Goal: Task Accomplishment & Management: Complete application form

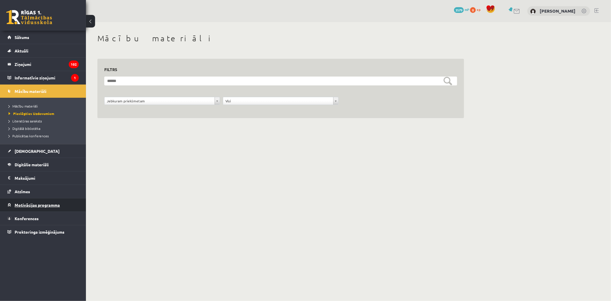
click at [49, 210] on link "Motivācijas programma" at bounding box center [42, 204] width 71 height 13
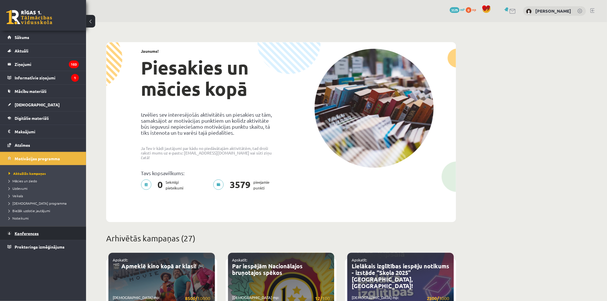
click at [56, 231] on link "Konferences" at bounding box center [42, 233] width 71 height 13
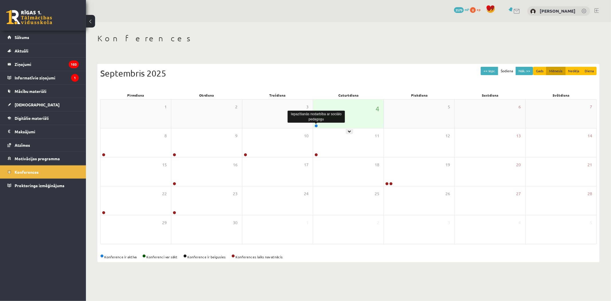
click at [315, 125] on link at bounding box center [316, 125] width 3 height 3
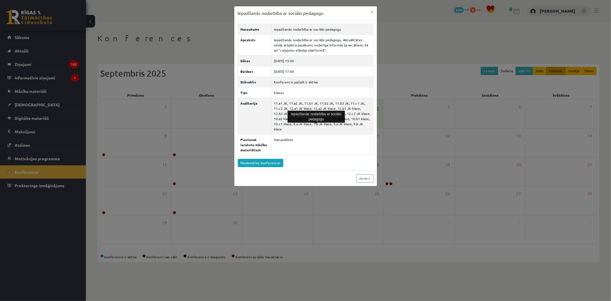
click at [416, 117] on div "Iepazīšanās nodarbība ar sociālo pedagogu × Nosaukums Iepazīšanās nodarbība ar …" at bounding box center [305, 150] width 611 height 301
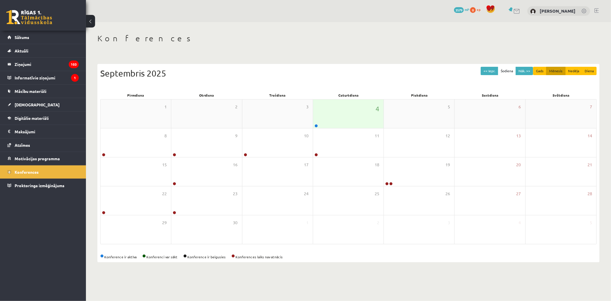
click at [316, 125] on link at bounding box center [316, 125] width 3 height 3
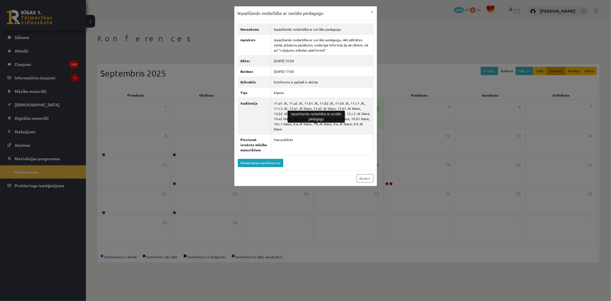
click at [396, 142] on div "Iepazīšanās nodarbība ar sociālo pedagogu × Nosaukums Iepazīšanās nodarbība ar …" at bounding box center [305, 150] width 611 height 301
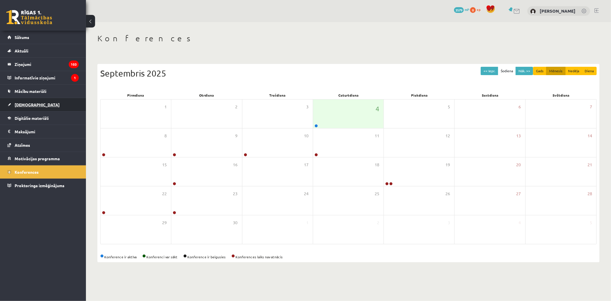
click at [24, 108] on link "[DEMOGRAPHIC_DATA]" at bounding box center [42, 104] width 71 height 13
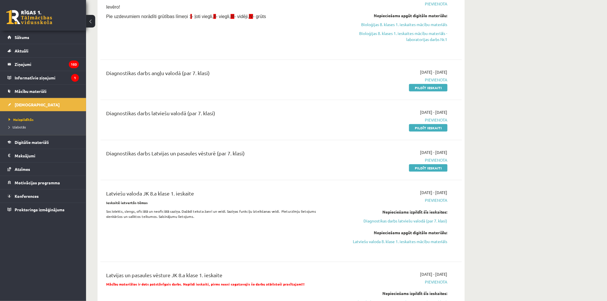
scroll to position [159, 0]
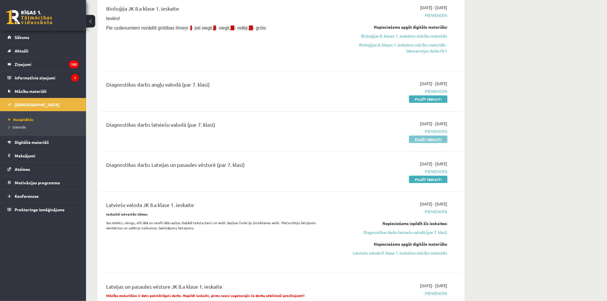
click at [419, 140] on link "Pildīt ieskaiti" at bounding box center [428, 139] width 38 height 7
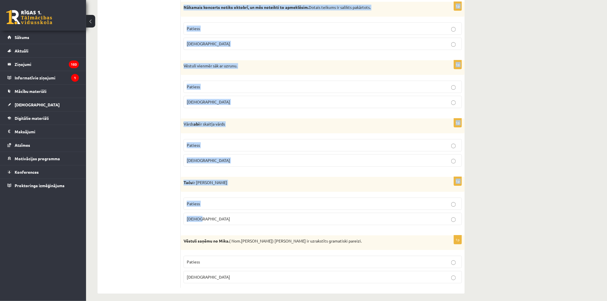
scroll to position [1582, 0]
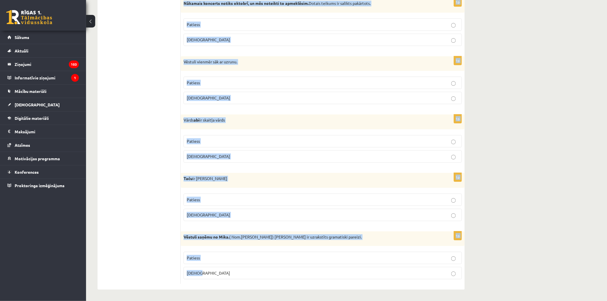
drag, startPoint x: 206, startPoint y: 116, endPoint x: 458, endPoint y: 279, distance: 300.4
copy form "Apgalvojums ir patiess vai aplams? 1p Pēc skolas beigām mēs bieži dodamies uz p…"
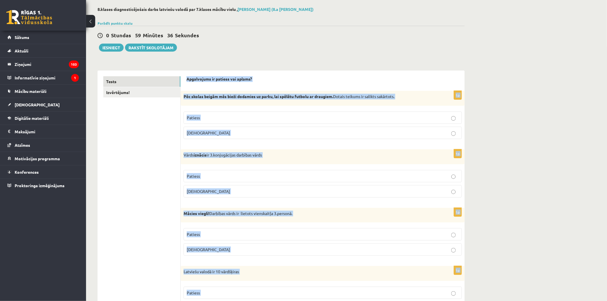
scroll to position [0, 0]
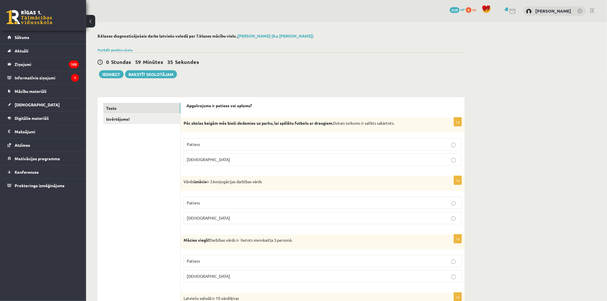
click at [211, 145] on p "Patiess" at bounding box center [323, 144] width 272 height 6
click at [208, 222] on label "Aplams" at bounding box center [322, 218] width 278 height 12
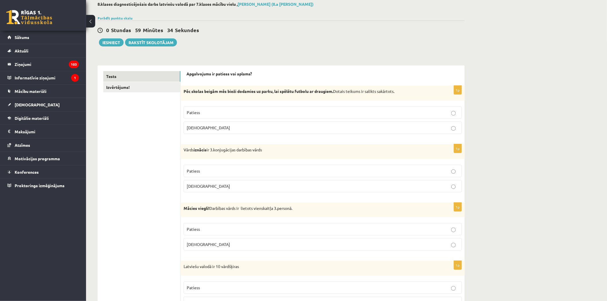
click at [204, 244] on p "Aplams" at bounding box center [323, 244] width 272 height 6
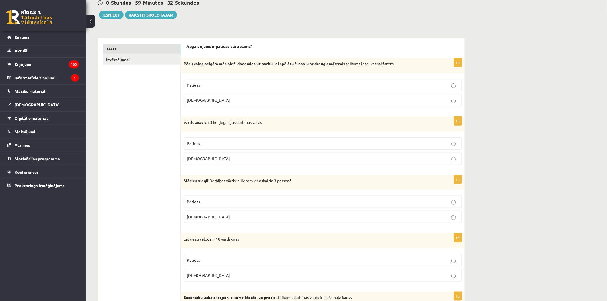
scroll to position [95, 0]
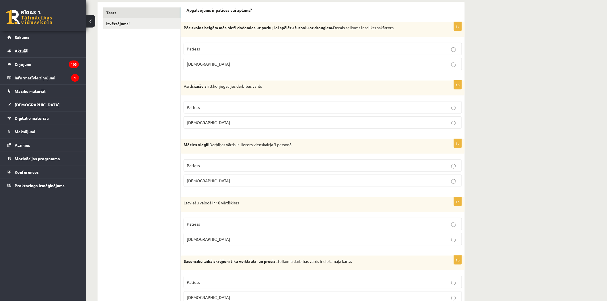
click at [203, 240] on p "Aplams" at bounding box center [323, 239] width 272 height 6
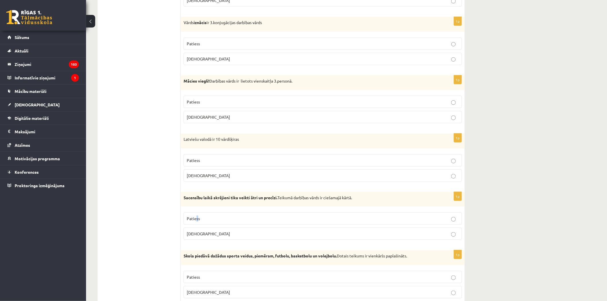
click at [197, 214] on label "Patiess" at bounding box center [322, 218] width 278 height 12
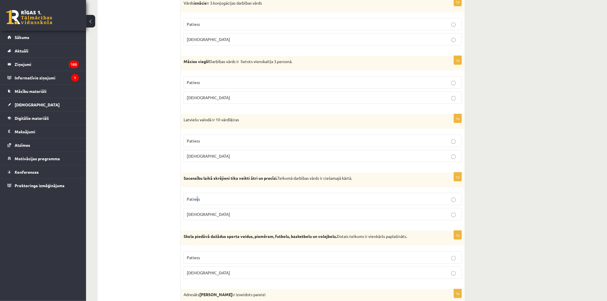
scroll to position [223, 0]
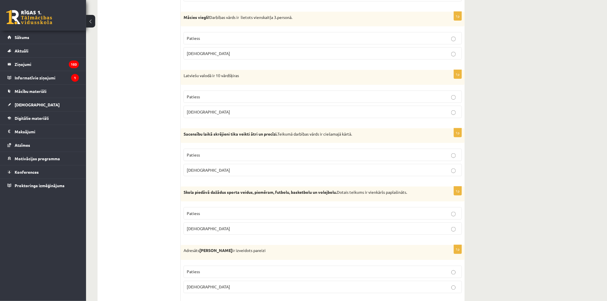
click at [204, 213] on p "Patiess" at bounding box center [323, 213] width 272 height 6
click at [237, 155] on p "Patiess" at bounding box center [323, 155] width 272 height 6
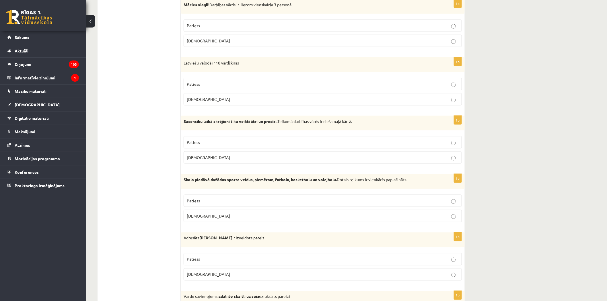
scroll to position [255, 0]
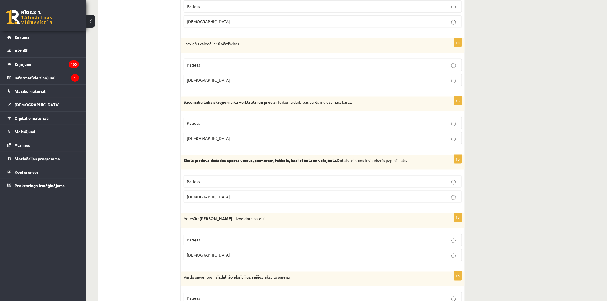
click at [240, 240] on p "Patiess" at bounding box center [323, 240] width 272 height 6
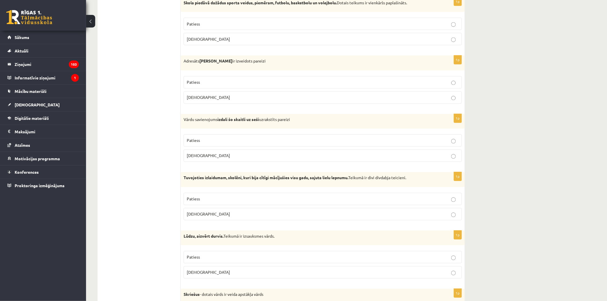
scroll to position [414, 0]
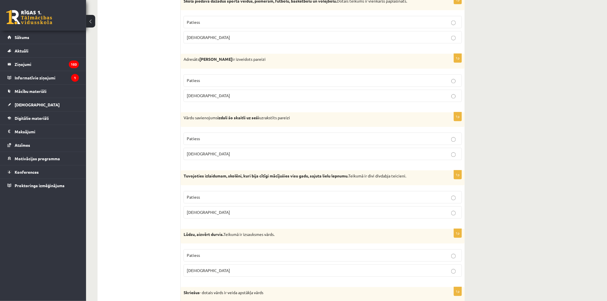
click at [229, 153] on p "Aplams" at bounding box center [323, 154] width 272 height 6
click at [208, 217] on label "Aplams" at bounding box center [322, 212] width 278 height 12
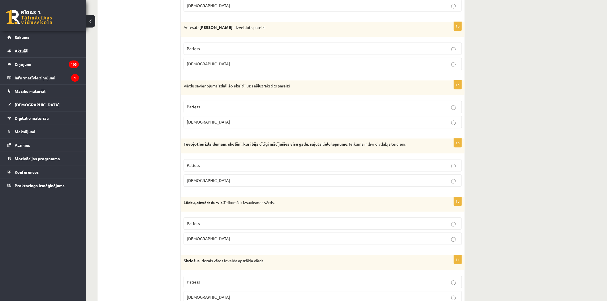
click at [208, 240] on p "Aplams" at bounding box center [323, 239] width 272 height 6
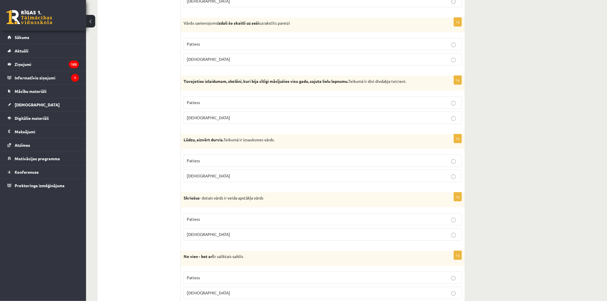
scroll to position [509, 0]
click at [213, 220] on p "Patiess" at bounding box center [323, 219] width 272 height 6
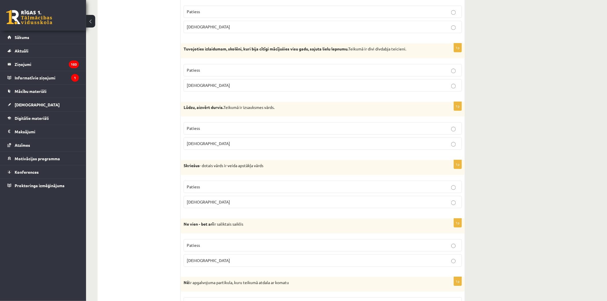
click at [210, 245] on p "Patiess" at bounding box center [323, 245] width 272 height 6
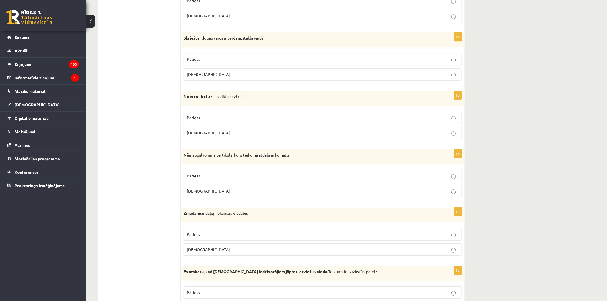
scroll to position [701, 0]
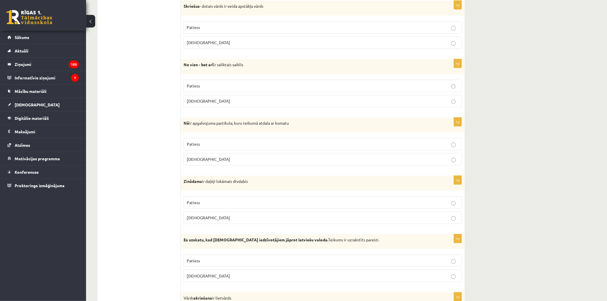
click at [204, 162] on p "Aplams" at bounding box center [323, 159] width 272 height 6
click at [203, 221] on p "Aplams" at bounding box center [323, 218] width 272 height 6
click at [202, 276] on p "Aplams" at bounding box center [323, 276] width 272 height 6
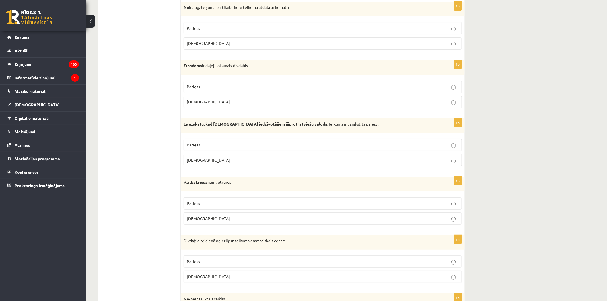
scroll to position [828, 0]
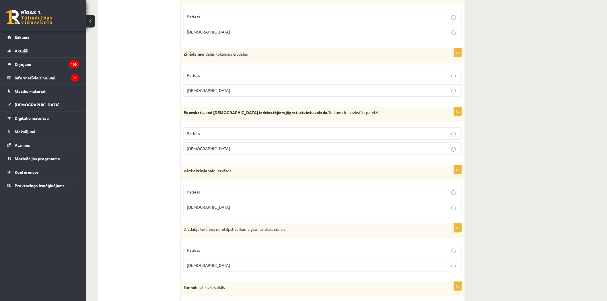
click at [216, 191] on p "Patiess" at bounding box center [323, 192] width 272 height 6
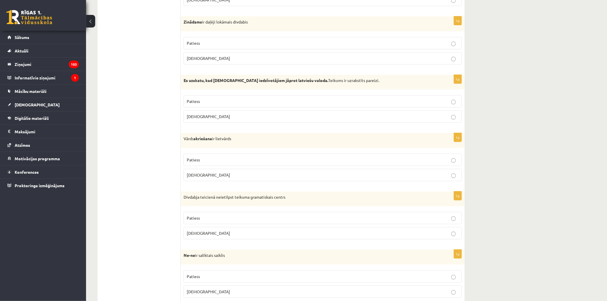
click at [214, 217] on p "Patiess" at bounding box center [323, 218] width 272 height 6
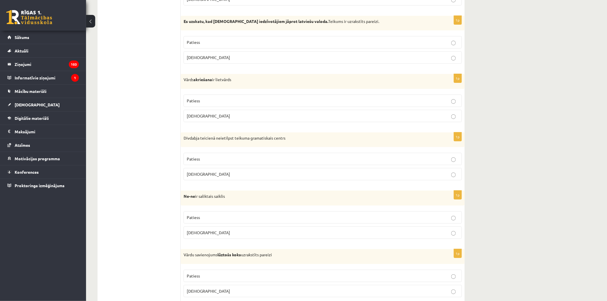
scroll to position [924, 0]
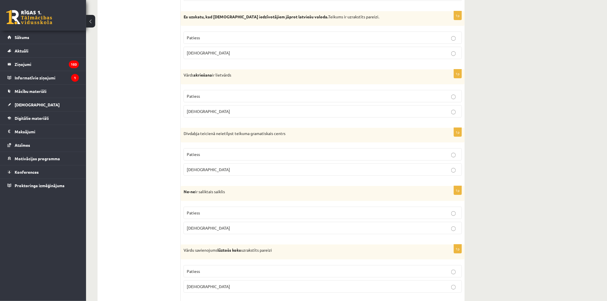
click at [209, 231] on p "Aplams" at bounding box center [323, 228] width 272 height 6
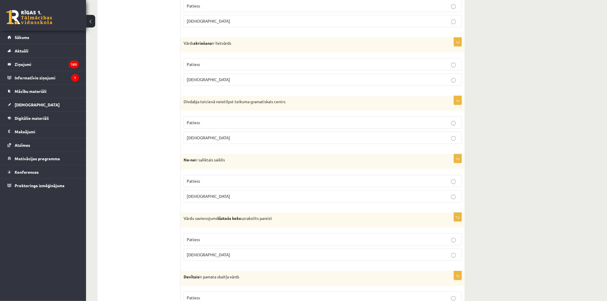
click at [209, 239] on p "Patiess" at bounding box center [323, 239] width 272 height 6
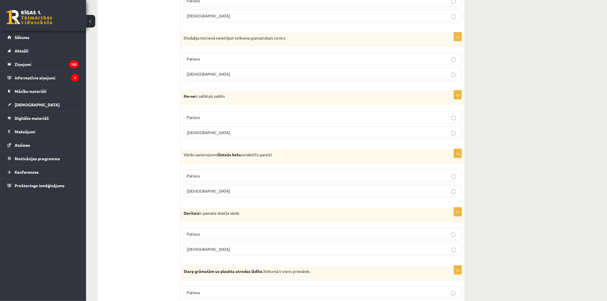
click at [204, 251] on p "Aplams" at bounding box center [323, 249] width 272 height 6
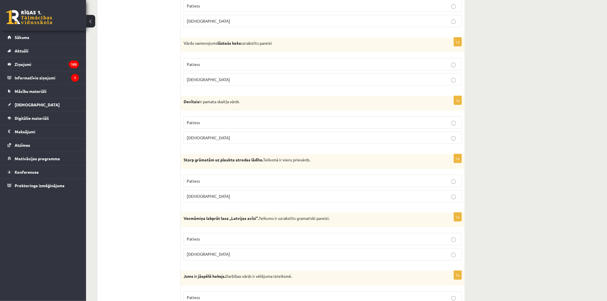
scroll to position [1147, 0]
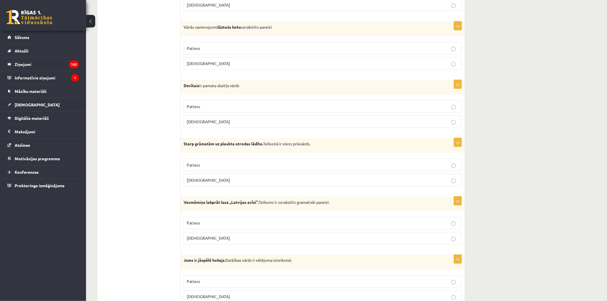
click at [206, 171] on label "Patiess" at bounding box center [322, 165] width 278 height 12
click at [205, 224] on p "Patiess" at bounding box center [323, 223] width 272 height 6
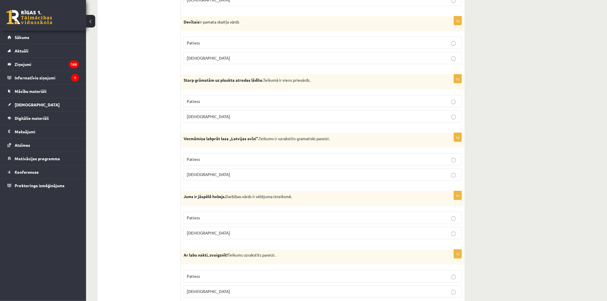
click at [207, 239] on label "Aplams" at bounding box center [322, 233] width 278 height 12
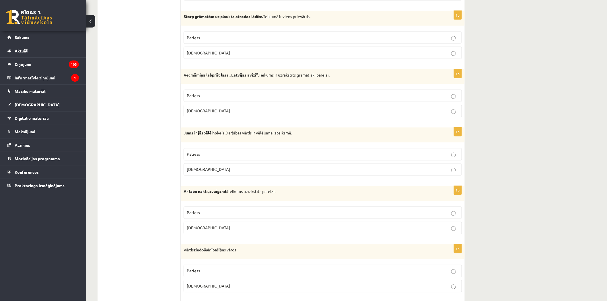
click at [197, 215] on span "Patiess" at bounding box center [193, 212] width 13 height 5
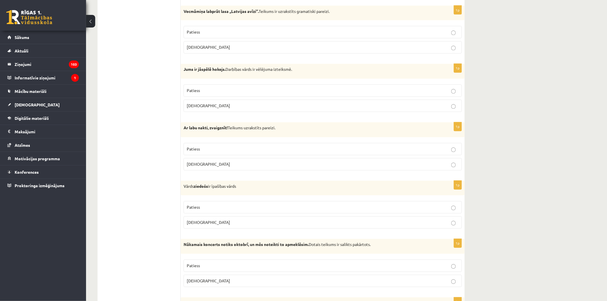
click at [200, 228] on label "Aplams" at bounding box center [322, 222] width 278 height 12
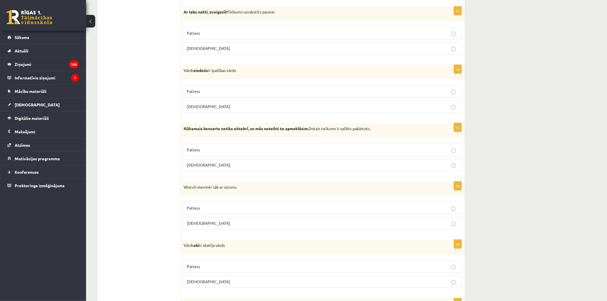
scroll to position [1465, 0]
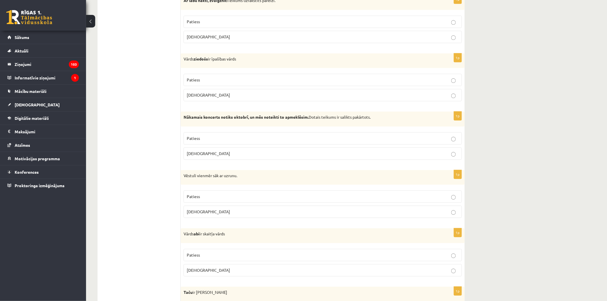
click at [212, 200] on p "Patiess" at bounding box center [323, 196] width 272 height 6
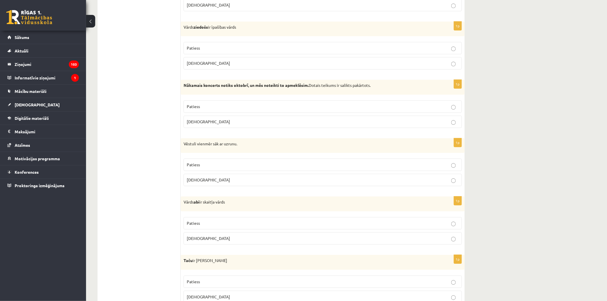
click at [207, 241] on p "Aplams" at bounding box center [323, 238] width 272 height 6
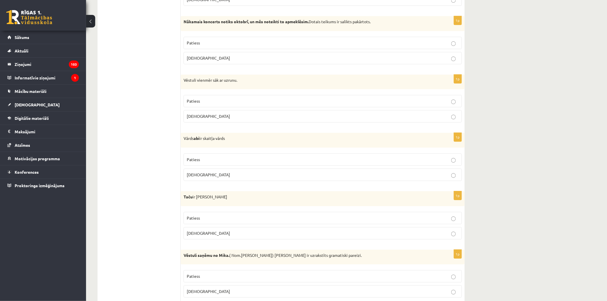
click at [207, 236] on p "Aplams" at bounding box center [323, 233] width 272 height 6
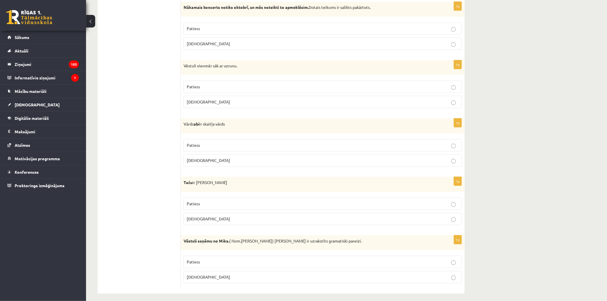
scroll to position [1582, 0]
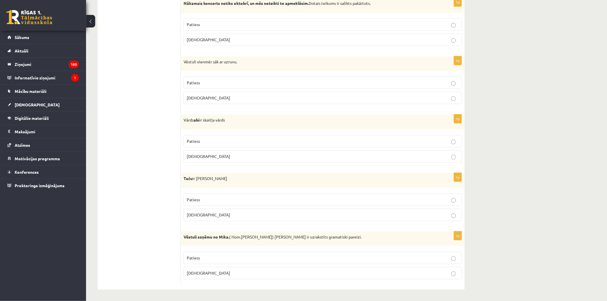
click at [214, 256] on p "Patiess" at bounding box center [323, 258] width 272 height 6
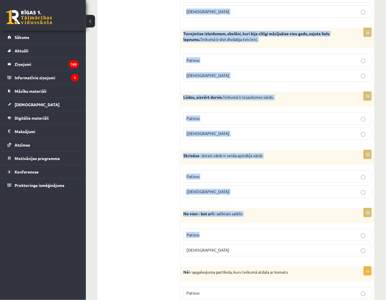
scroll to position [605, 0]
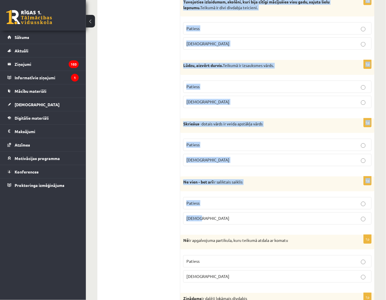
drag, startPoint x: 181, startPoint y: 86, endPoint x: 265, endPoint y: 224, distance: 161.5
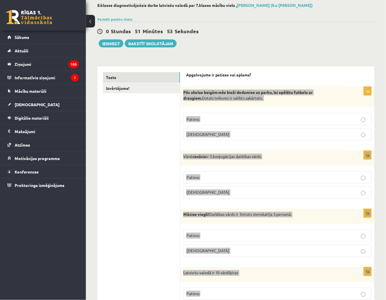
scroll to position [0, 0]
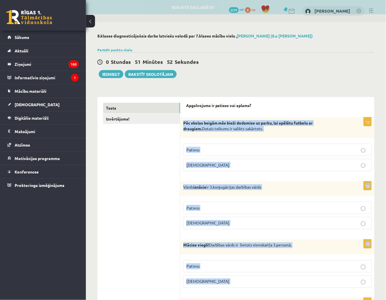
click at [220, 148] on p "Patiess" at bounding box center [278, 150] width 182 height 6
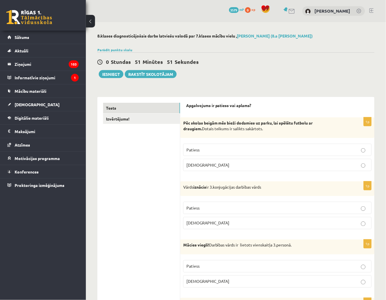
click at [213, 209] on p "Patiess" at bounding box center [278, 208] width 182 height 6
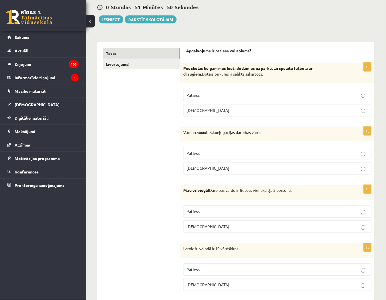
scroll to position [64, 0]
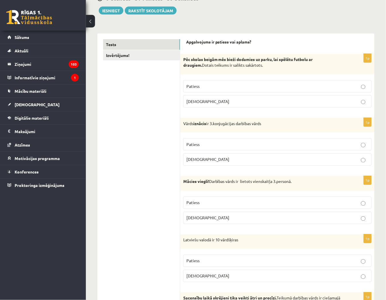
click at [219, 158] on p "Aplams" at bounding box center [278, 160] width 182 height 6
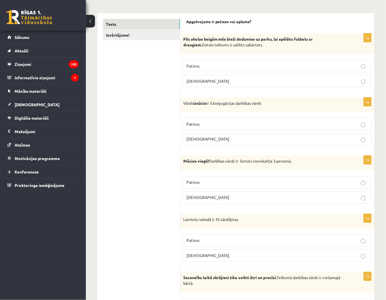
scroll to position [95, 0]
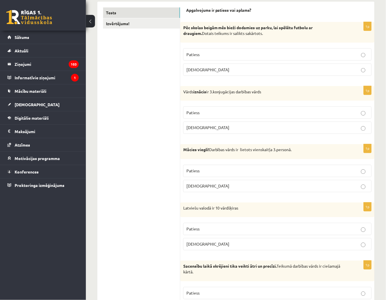
click at [204, 185] on p "Aplams" at bounding box center [278, 186] width 182 height 6
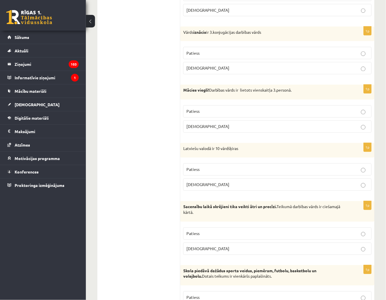
scroll to position [159, 0]
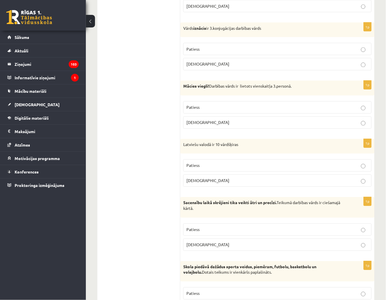
click at [207, 184] on p "Aplams" at bounding box center [278, 181] width 182 height 6
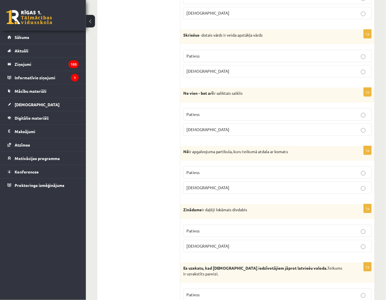
scroll to position [701, 0]
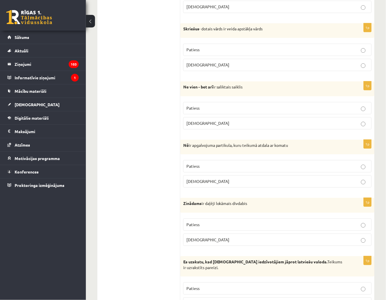
click at [206, 227] on p "Patiess" at bounding box center [278, 225] width 182 height 6
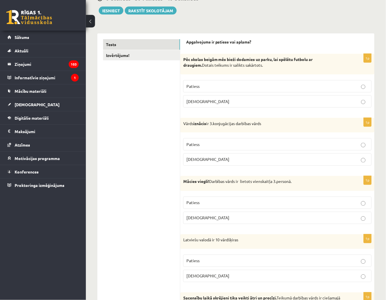
scroll to position [0, 0]
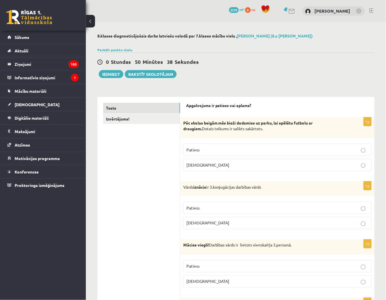
click at [230, 150] on p "Patiess" at bounding box center [278, 150] width 182 height 6
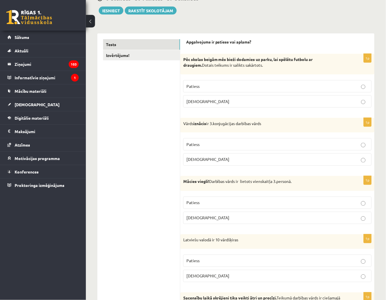
click at [212, 159] on p "Aplams" at bounding box center [278, 160] width 182 height 6
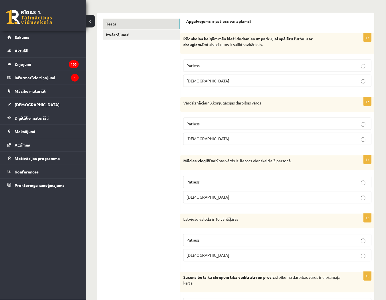
scroll to position [95, 0]
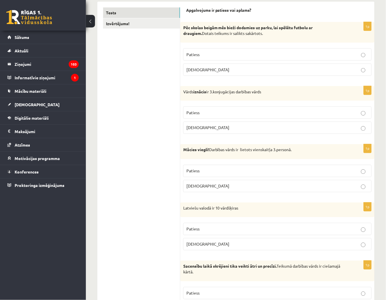
click at [210, 186] on p "Aplams" at bounding box center [278, 186] width 182 height 6
click at [202, 246] on p "Aplams" at bounding box center [278, 245] width 182 height 6
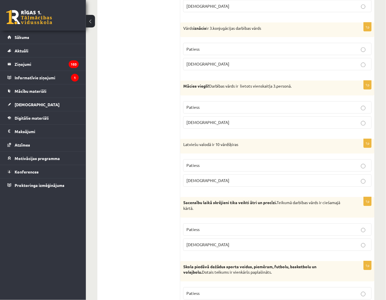
click at [201, 229] on p "Patiess" at bounding box center [278, 230] width 182 height 6
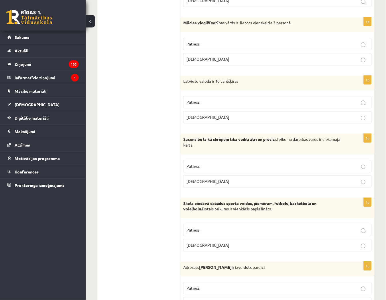
click at [200, 226] on label "Patiess" at bounding box center [277, 230] width 189 height 12
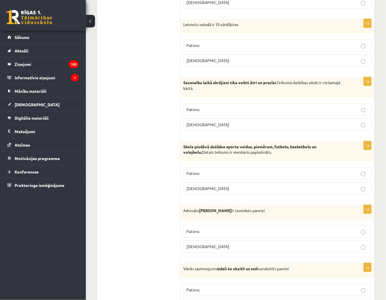
scroll to position [287, 0]
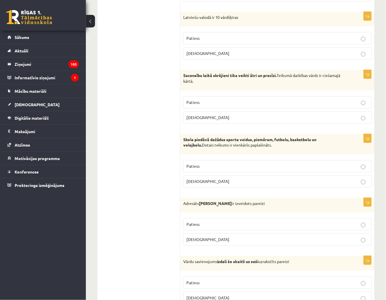
click at [200, 224] on p "Patiess" at bounding box center [278, 225] width 182 height 6
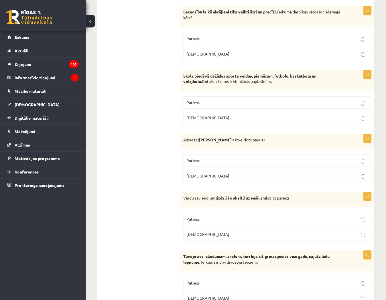
click at [201, 236] on p "Aplams" at bounding box center [278, 235] width 182 height 6
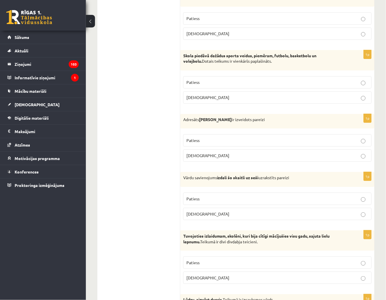
scroll to position [382, 0]
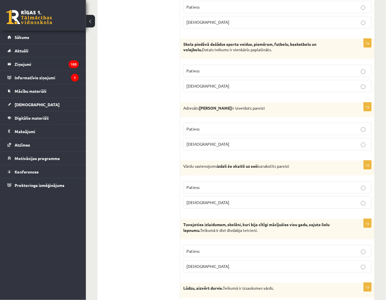
click at [199, 265] on span "Aplams" at bounding box center [208, 266] width 43 height 5
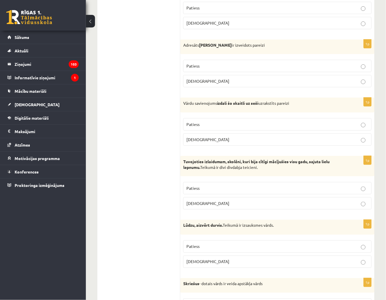
scroll to position [446, 0]
click at [201, 264] on p "Aplams" at bounding box center [278, 262] width 182 height 6
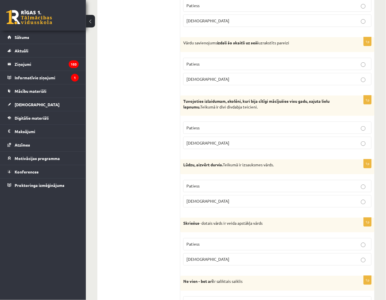
scroll to position [509, 0]
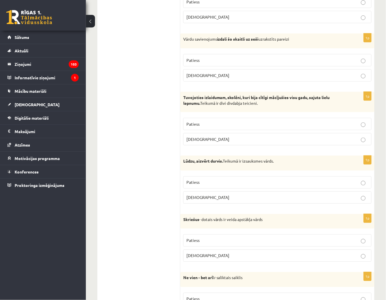
click at [204, 239] on p "Patiess" at bounding box center [278, 241] width 182 height 6
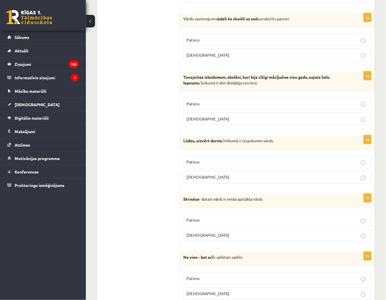
scroll to position [541, 0]
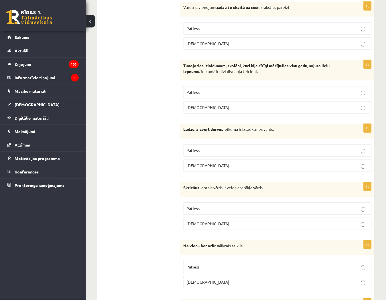
click at [201, 267] on p "Patiess" at bounding box center [278, 268] width 182 height 6
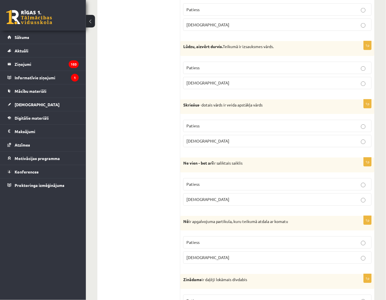
scroll to position [637, 0]
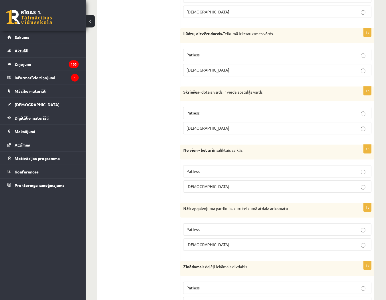
click at [204, 247] on p "Aplams" at bounding box center [278, 245] width 182 height 6
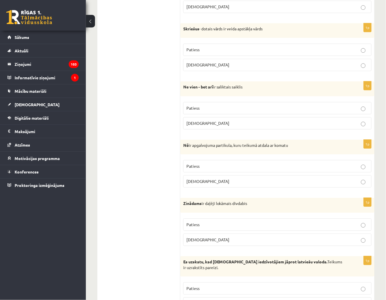
click at [202, 227] on p "Patiess" at bounding box center [278, 225] width 182 height 6
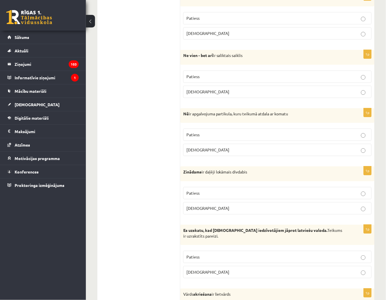
scroll to position [732, 0]
click at [204, 272] on p "Aplams" at bounding box center [278, 272] width 182 height 6
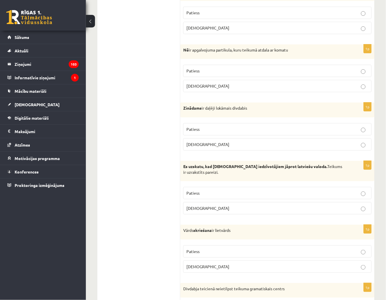
click at [202, 250] on p "Patiess" at bounding box center [278, 252] width 182 height 6
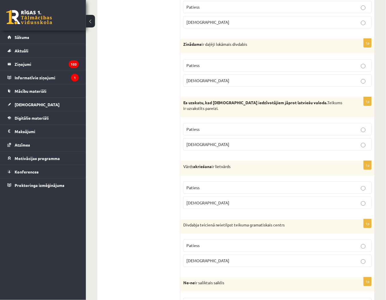
click at [202, 248] on p "Patiess" at bounding box center [278, 246] width 182 height 6
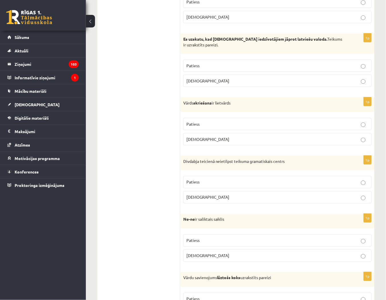
click at [201, 258] on p "Aplams" at bounding box center [278, 256] width 182 height 6
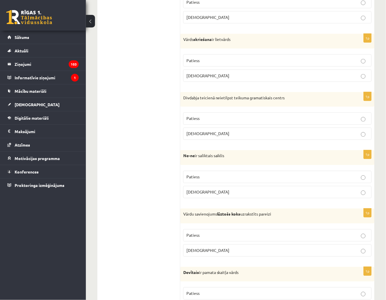
click at [199, 237] on span "Patiess" at bounding box center [193, 235] width 13 height 5
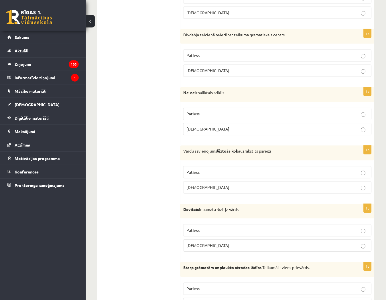
scroll to position [1051, 0]
click at [198, 248] on span "Aplams" at bounding box center [208, 245] width 43 height 5
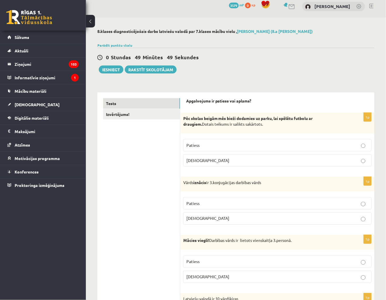
scroll to position [0, 0]
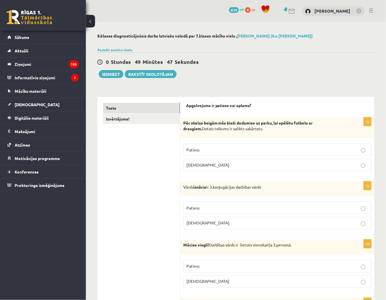
click at [191, 152] on span "Patiess" at bounding box center [193, 149] width 13 height 5
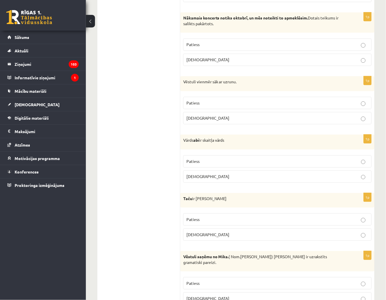
scroll to position [1616, 0]
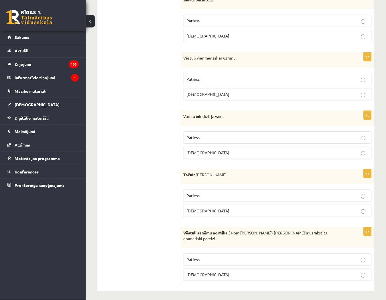
click at [213, 274] on p "Aplams" at bounding box center [278, 275] width 182 height 6
click at [200, 214] on p "Aplams" at bounding box center [278, 211] width 182 height 6
click at [205, 138] on p "Patiess" at bounding box center [278, 138] width 182 height 6
click at [199, 81] on span "Patiess" at bounding box center [193, 79] width 13 height 5
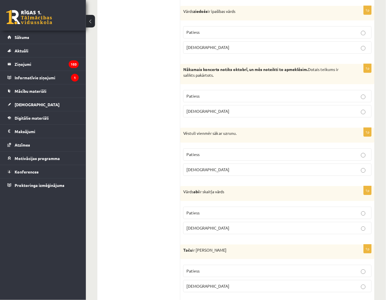
scroll to position [1521, 0]
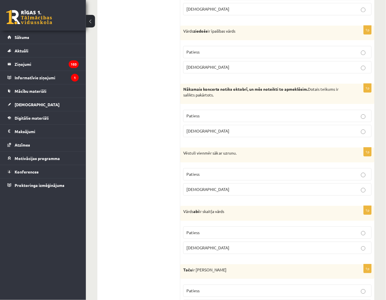
click at [212, 134] on p "Aplams" at bounding box center [278, 131] width 182 height 6
click at [202, 53] on p "Patiess" at bounding box center [278, 52] width 182 height 6
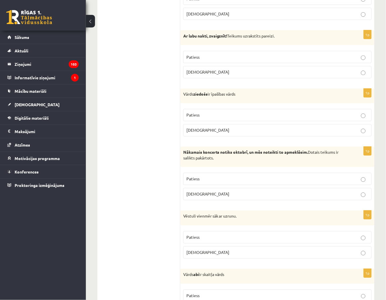
scroll to position [1457, 0]
click at [208, 56] on label "Patiess" at bounding box center [277, 58] width 189 height 12
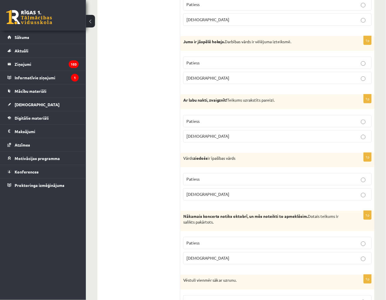
click at [207, 81] on p "Aplams" at bounding box center [278, 78] width 182 height 6
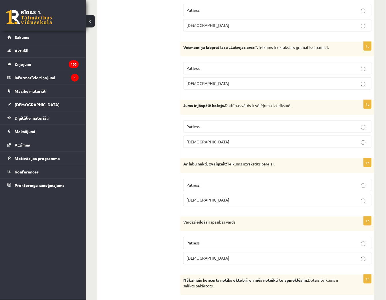
click at [210, 87] on p "Aplams" at bounding box center [278, 84] width 182 height 6
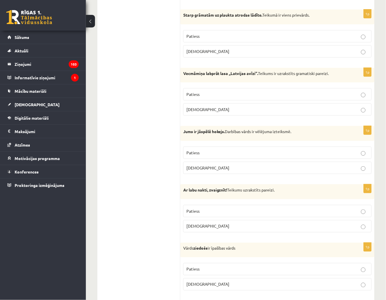
scroll to position [1266, 0]
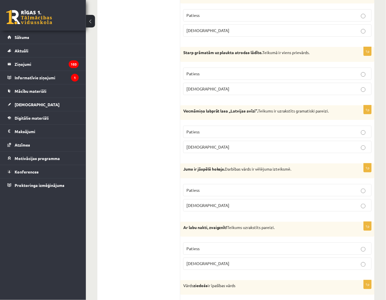
click at [208, 72] on label "Patiess" at bounding box center [277, 74] width 189 height 12
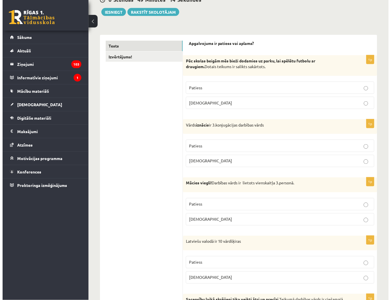
scroll to position [0, 0]
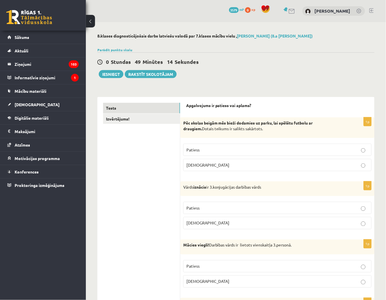
click at [124, 118] on link "Izvērtējums!" at bounding box center [141, 119] width 77 height 11
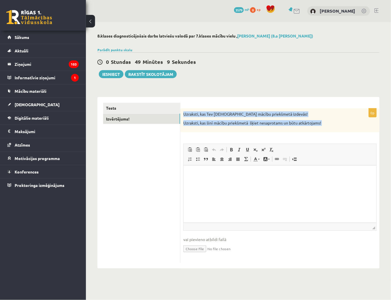
drag, startPoint x: 182, startPoint y: 108, endPoint x: 344, endPoint y: 134, distance: 164.3
click at [344, 134] on div "0p Uzraksti, kas Tev šinī mācību priekšmetā izdevās! Uzraksti, kas šinī mācību …" at bounding box center [280, 183] width 199 height 172
copy div "Uzraksti, kas Tev šinī mācību priekšmetā izdevās! Uzraksti, kas šinī mācību pri…"
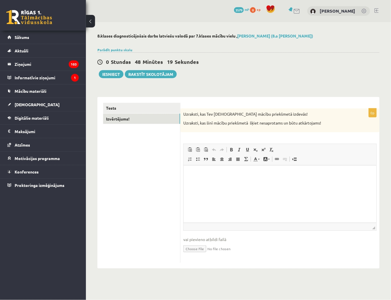
click at [198, 183] on html at bounding box center [279, 173] width 193 height 17
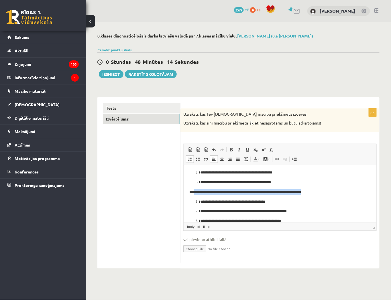
drag, startPoint x: 335, startPoint y: 190, endPoint x: 193, endPoint y: 186, distance: 141.1
click at [193, 186] on body "**********" at bounding box center [279, 187] width 181 height 74
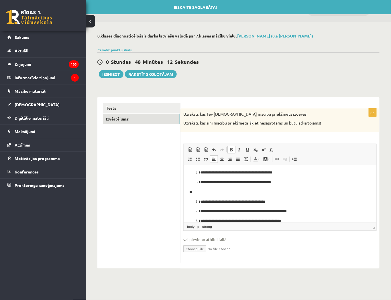
scroll to position [18, 0]
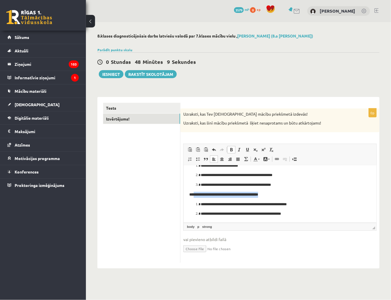
drag, startPoint x: 280, startPoint y: 195, endPoint x: 193, endPoint y: 188, distance: 87.1
click at [193, 188] on body "**********" at bounding box center [279, 185] width 181 height 64
click at [235, 149] on link "Bold Keyboard shortcut Ctrl+B" at bounding box center [232, 149] width 8 height 7
click at [232, 150] on span at bounding box center [231, 150] width 5 height 5
click at [316, 202] on p "**********" at bounding box center [278, 205] width 154 height 6
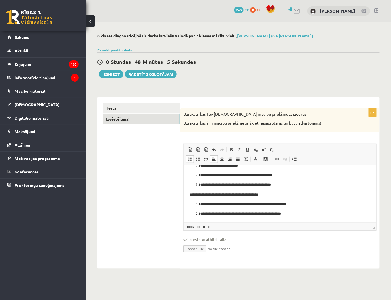
click at [193, 195] on strong "**" at bounding box center [191, 195] width 4 height 4
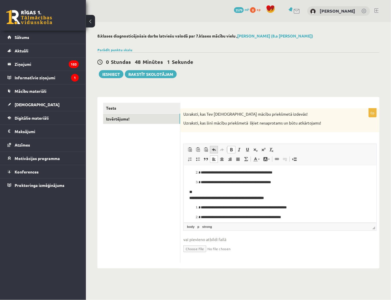
click at [213, 152] on span at bounding box center [214, 150] width 5 height 5
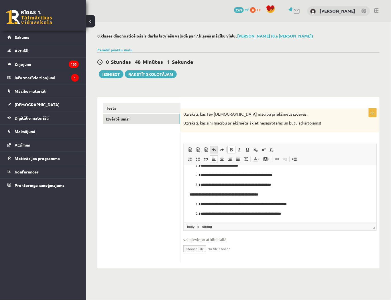
click at [213, 152] on span at bounding box center [214, 150] width 5 height 5
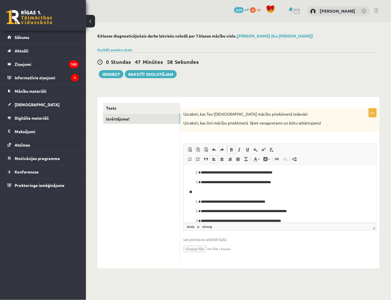
click at [291, 200] on p "**********" at bounding box center [278, 202] width 154 height 6
click at [194, 191] on p "**" at bounding box center [279, 192] width 181 height 6
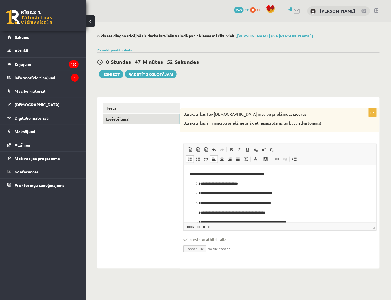
scroll to position [18, 0]
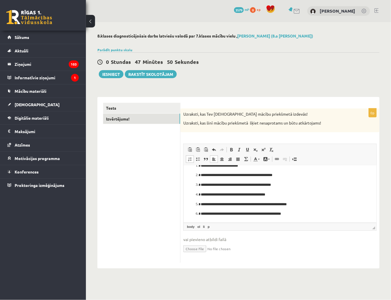
click at [195, 194] on ol "**********" at bounding box center [279, 190] width 181 height 54
click at [191, 192] on ol "**********" at bounding box center [279, 190] width 181 height 54
drag, startPoint x: 304, startPoint y: 216, endPoint x: 331, endPoint y: 225, distance: 28.0
click at [331, 223] on html "**********" at bounding box center [279, 184] width 193 height 75
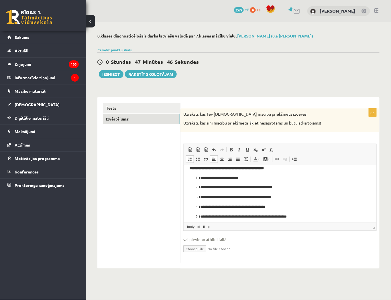
scroll to position [0, 0]
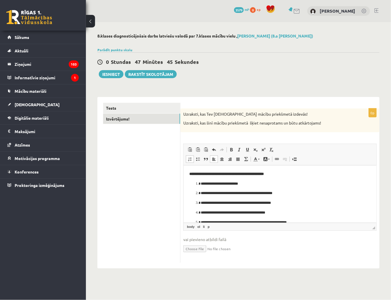
click at [282, 172] on p "**********" at bounding box center [279, 174] width 181 height 6
click at [232, 148] on span at bounding box center [231, 150] width 5 height 5
click at [234, 148] on span at bounding box center [231, 150] width 5 height 5
click at [230, 150] on span at bounding box center [231, 150] width 5 height 5
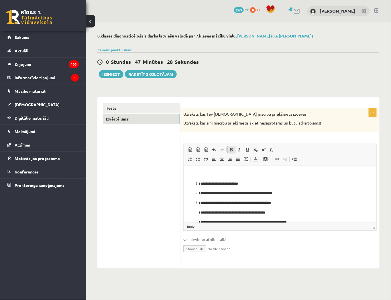
click at [229, 150] on span at bounding box center [231, 150] width 5 height 5
click at [232, 148] on span at bounding box center [231, 150] width 5 height 5
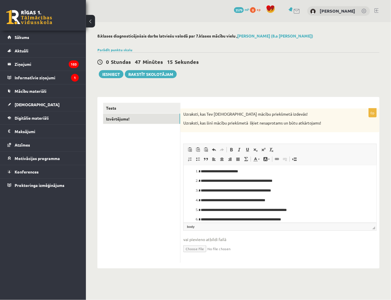
scroll to position [18, 0]
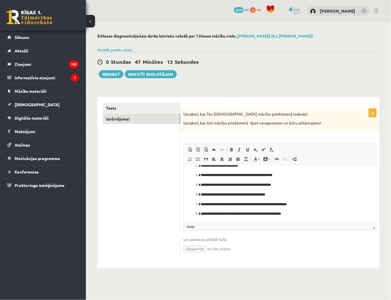
click at [279, 187] on p "**********" at bounding box center [278, 185] width 154 height 6
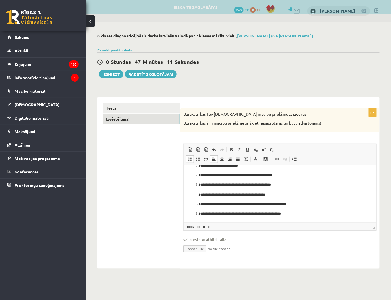
click at [299, 185] on p "**********" at bounding box center [278, 185] width 154 height 6
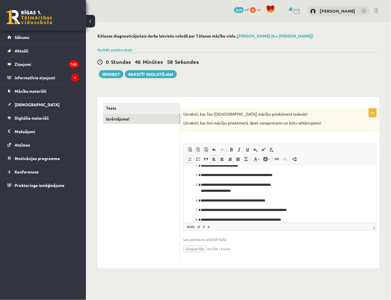
click at [298, 185] on p "**********" at bounding box center [278, 188] width 154 height 12
click at [236, 192] on p "**********" at bounding box center [278, 188] width 154 height 12
click at [199, 191] on ol "**********" at bounding box center [277, 193] width 177 height 60
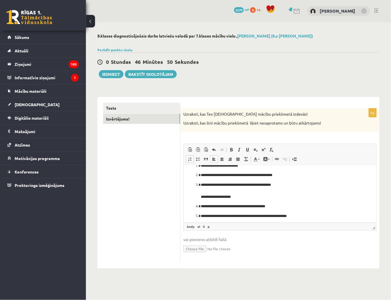
drag, startPoint x: 199, startPoint y: 197, endPoint x: 187, endPoint y: 196, distance: 11.8
click at [188, 196] on html "**********" at bounding box center [279, 190] width 193 height 87
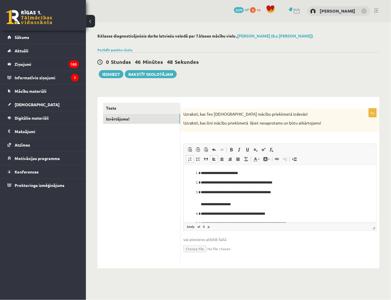
scroll to position [0, 0]
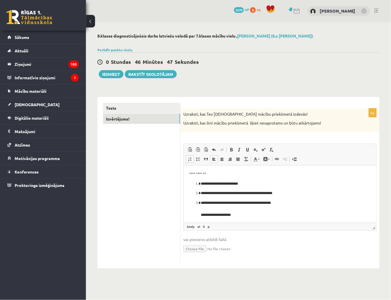
click at [189, 173] on html "**********" at bounding box center [279, 208] width 193 height 87
click at [183, 243] on input "file" at bounding box center [279, 249] width 193 height 12
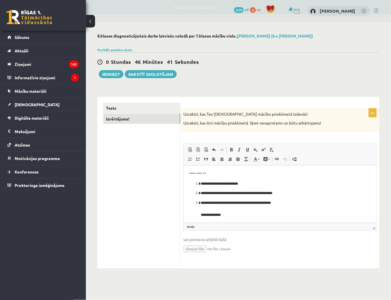
click at [187, 171] on html "**********" at bounding box center [279, 208] width 193 height 87
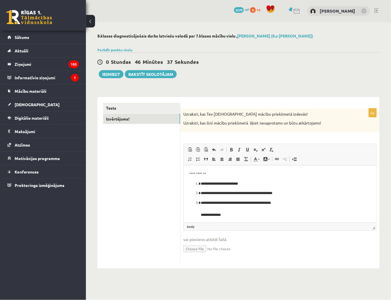
click at [188, 176] on html "**********" at bounding box center [279, 208] width 193 height 87
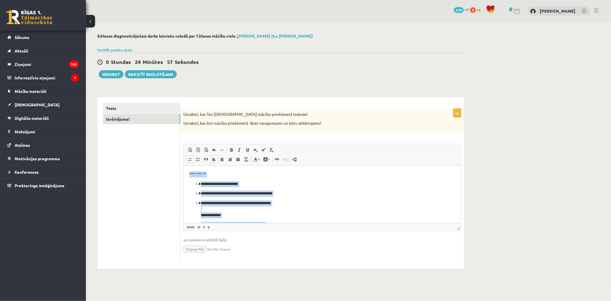
drag, startPoint x: 299, startPoint y: 217, endPoint x: 108, endPoint y: 91, distance: 229.5
click at [183, 165] on html "**********" at bounding box center [321, 208] width 277 height 87
drag, startPoint x: 243, startPoint y: 219, endPoint x: 69, endPoint y: 40, distance: 249.8
click at [183, 165] on html "**********" at bounding box center [321, 207] width 277 height 85
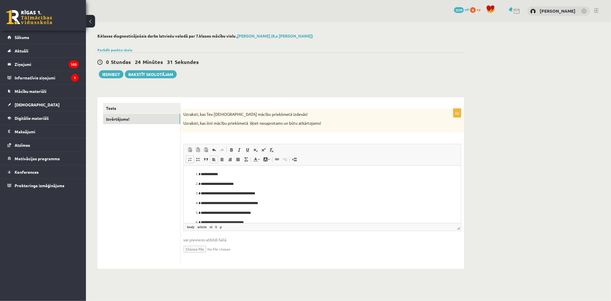
click at [270, 202] on p "**********" at bounding box center [320, 203] width 238 height 6
click at [201, 173] on li "**********" at bounding box center [320, 174] width 238 height 6
click at [201, 186] on li "**********" at bounding box center [320, 185] width 238 height 6
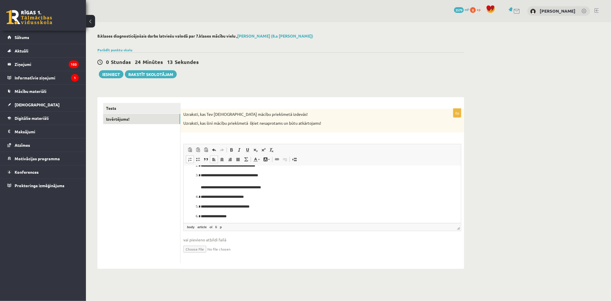
scroll to position [0, 0]
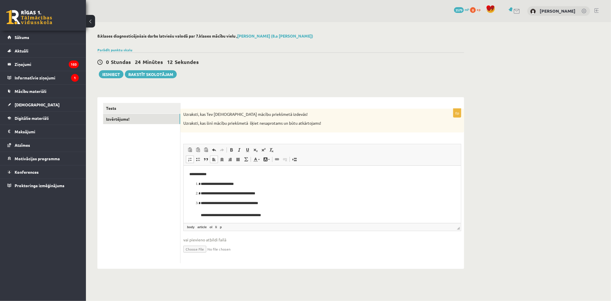
click at [188, 174] on html "**********" at bounding box center [321, 208] width 277 height 87
click at [107, 74] on button "Iesniegt" at bounding box center [111, 74] width 25 height 8
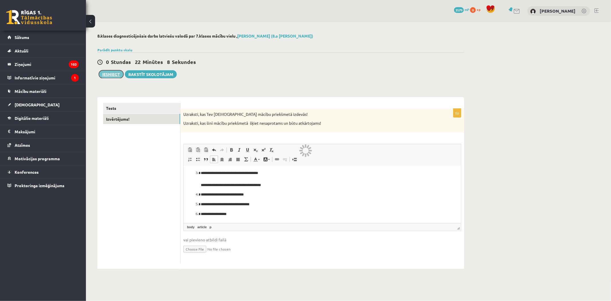
click at [116, 78] on button "Iesniegt" at bounding box center [111, 74] width 25 height 8
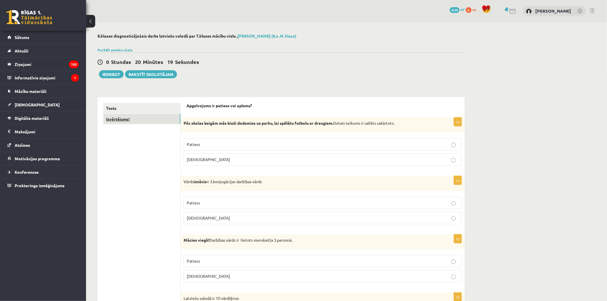
click at [146, 119] on link "Izvērtējums!" at bounding box center [141, 119] width 77 height 11
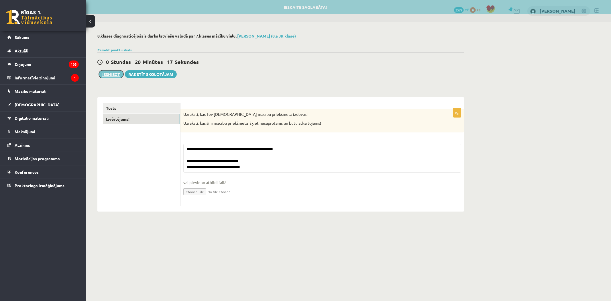
click at [107, 72] on button "Iesniegt" at bounding box center [111, 74] width 25 height 8
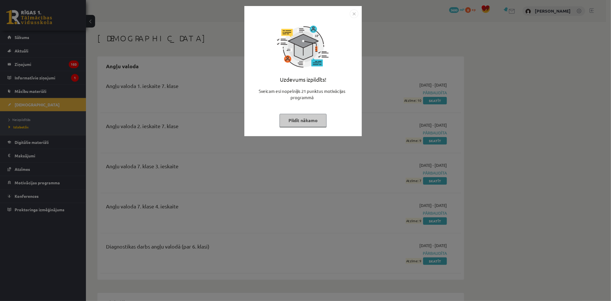
click at [352, 14] on img "Close" at bounding box center [354, 13] width 9 height 9
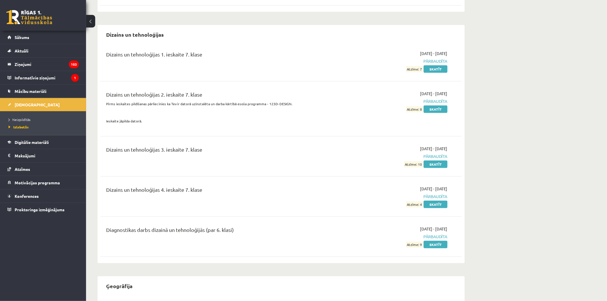
scroll to position [987, 0]
